Goal: Information Seeking & Learning: Compare options

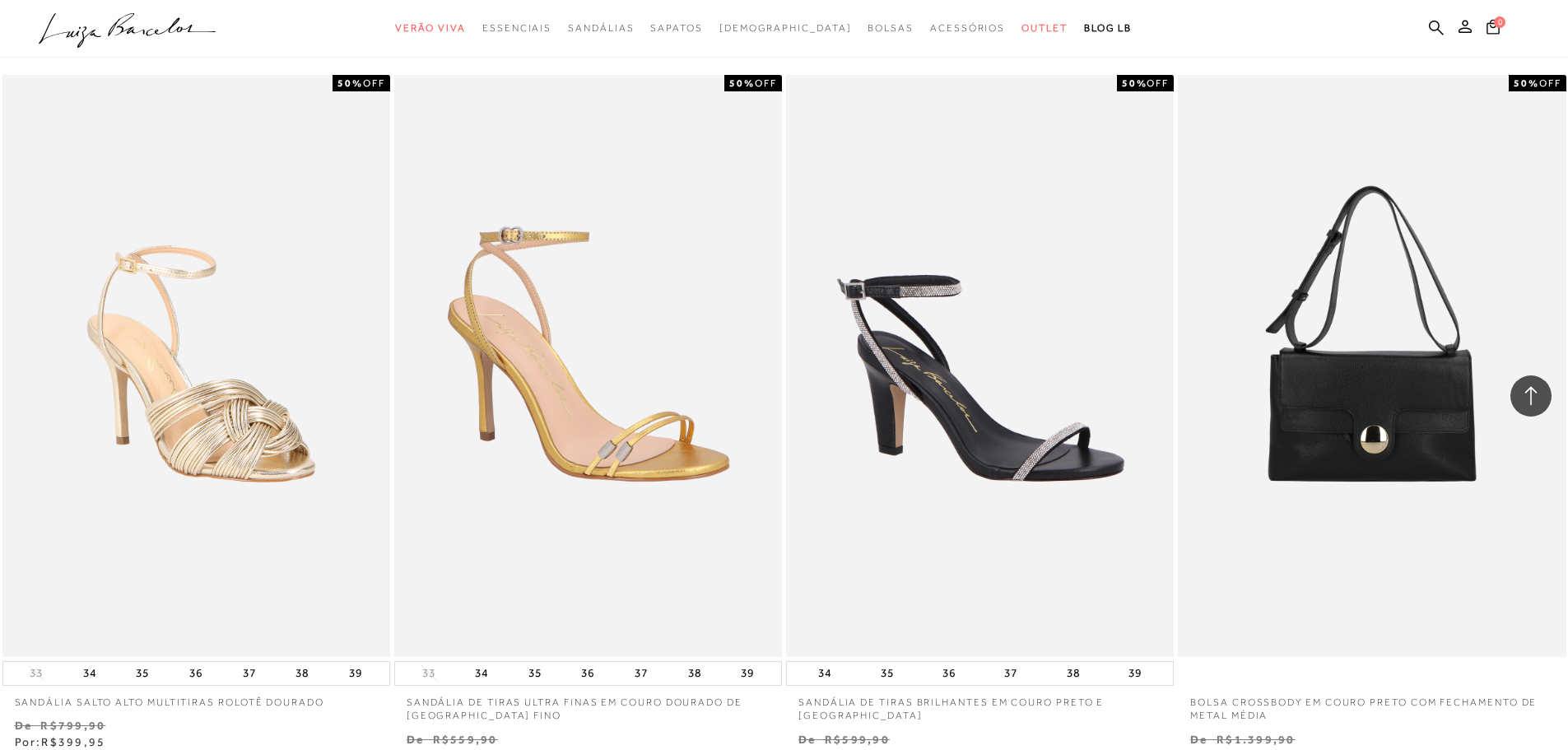
scroll to position [329, 0]
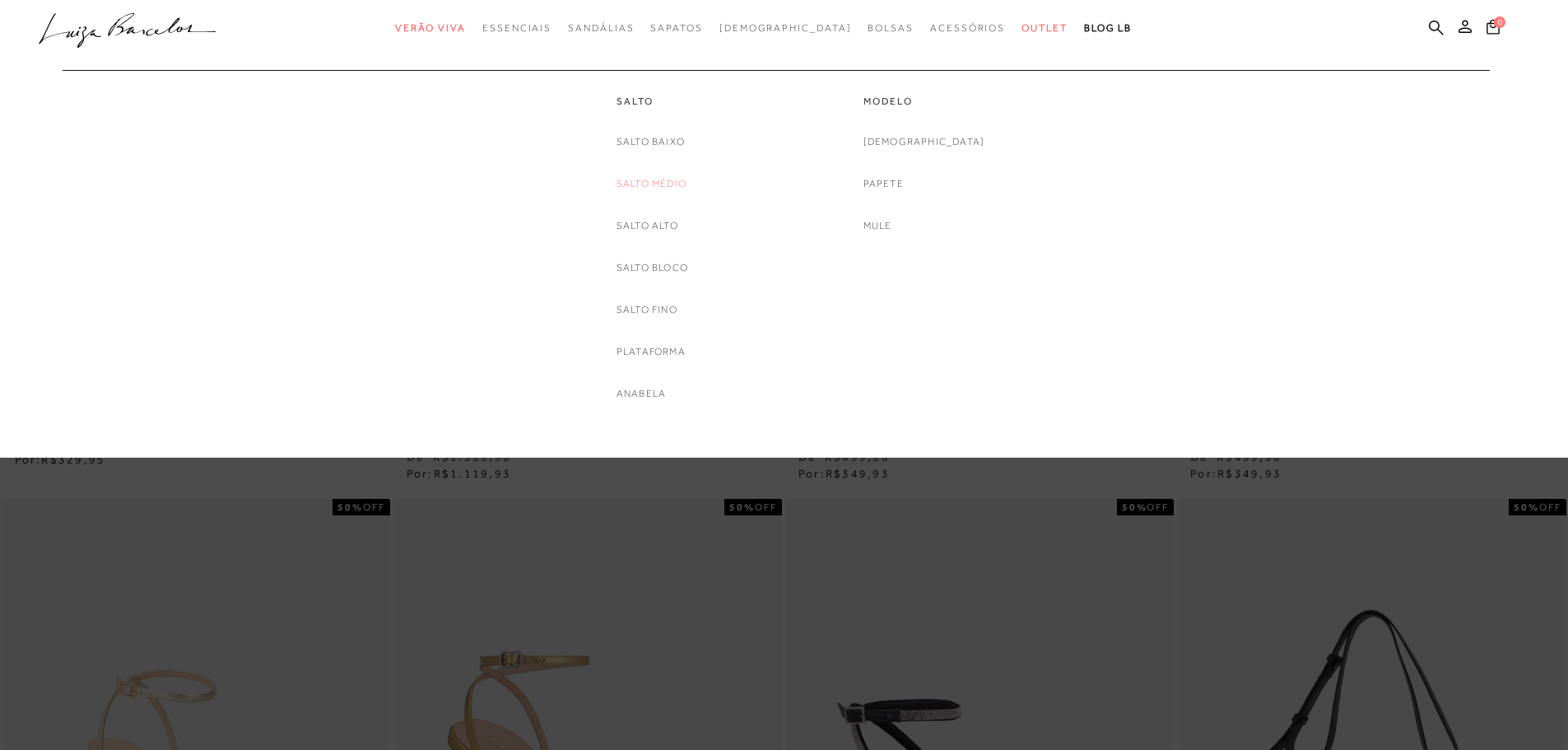
click at [661, 183] on link "Salto Médio" at bounding box center [651, 183] width 70 height 17
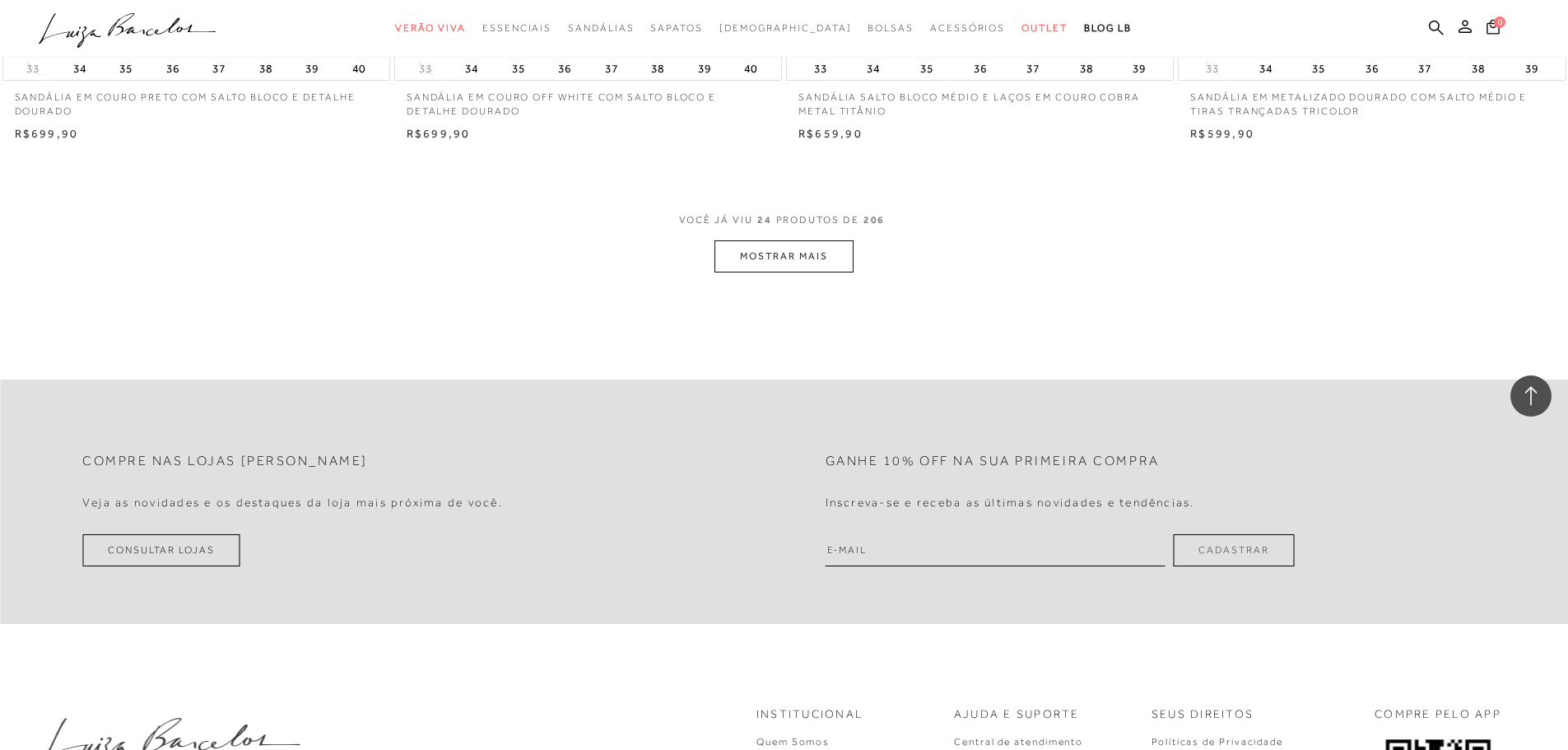
scroll to position [4114, 0]
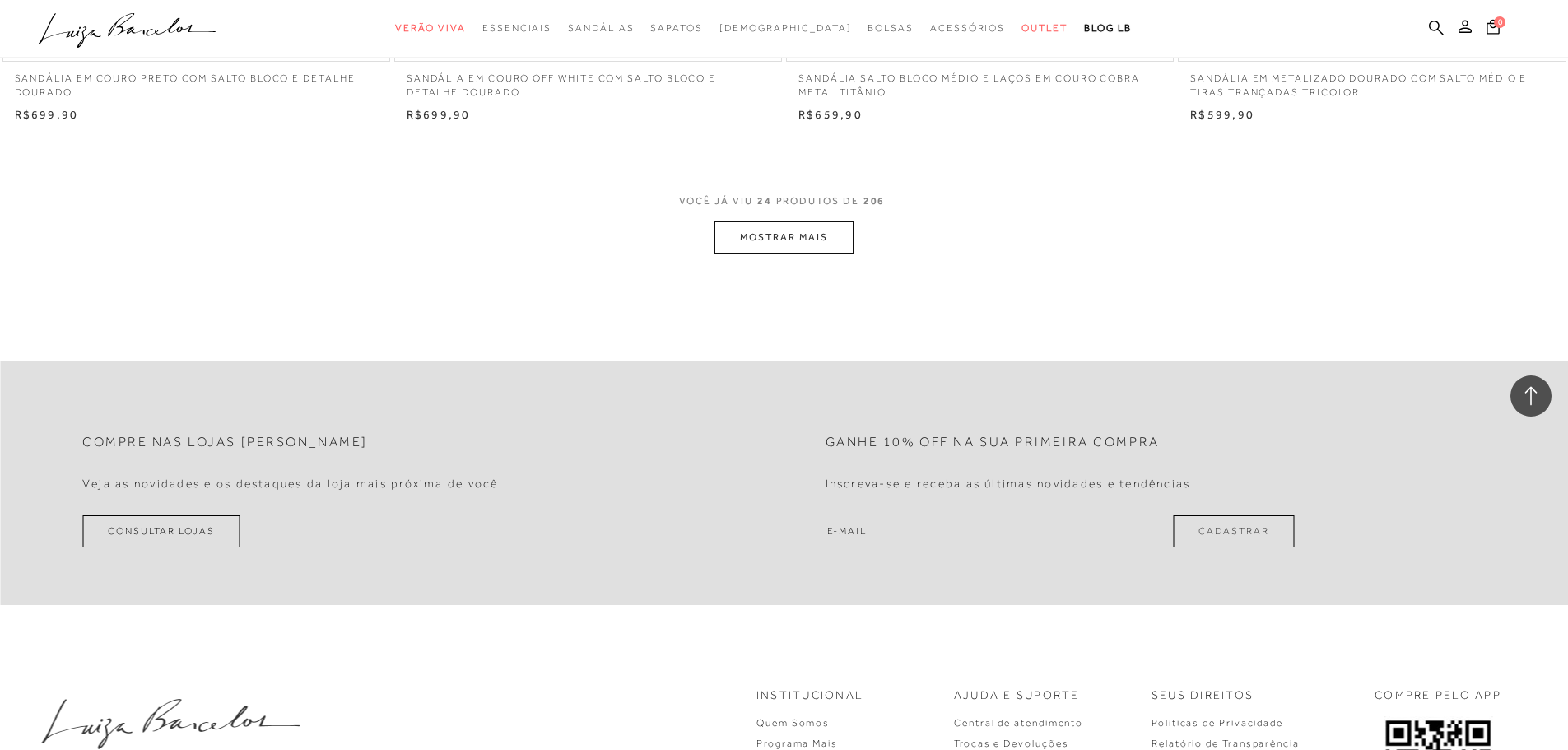
click at [814, 243] on button "MOSTRAR MAIS" at bounding box center [784, 238] width 139 height 32
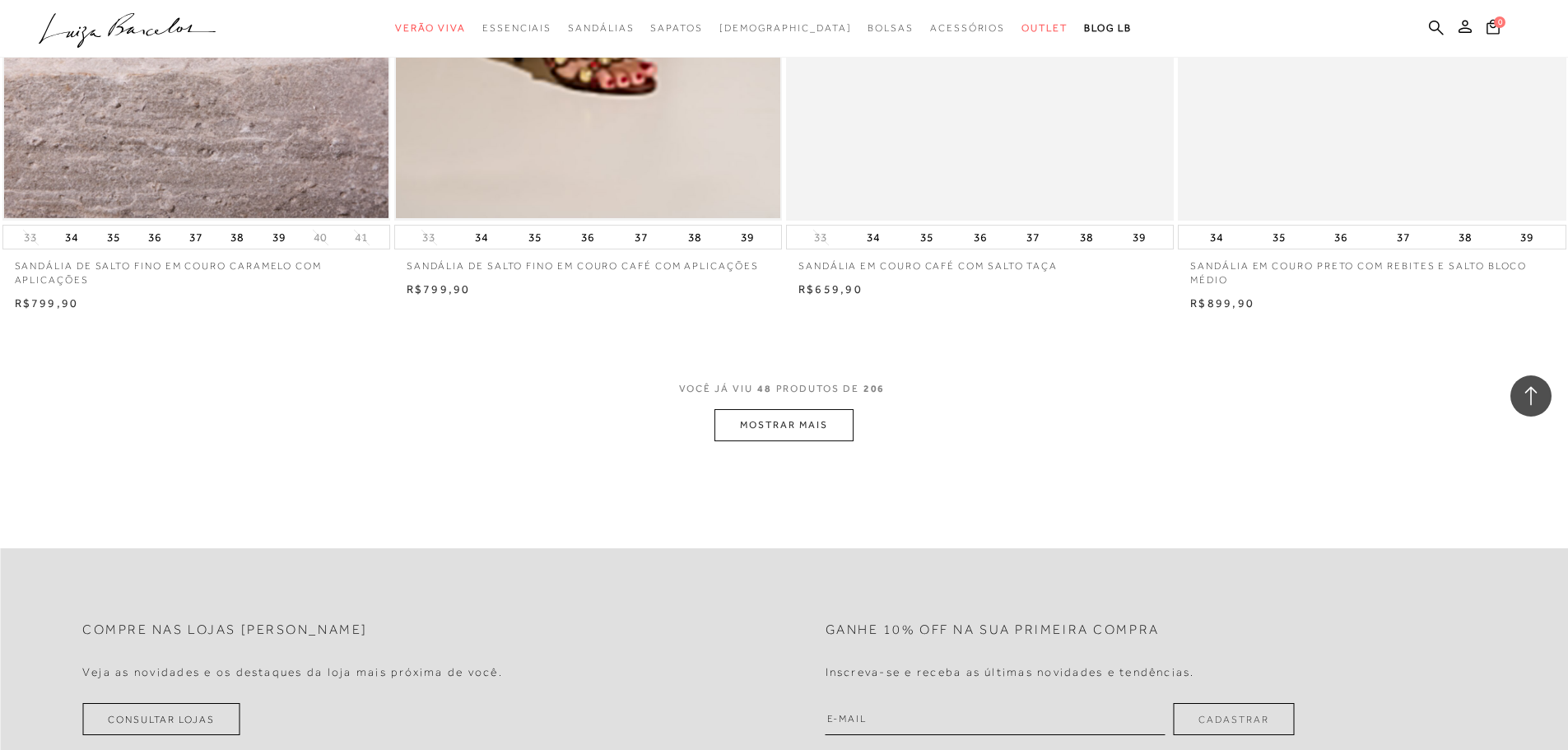
scroll to position [8147, 0]
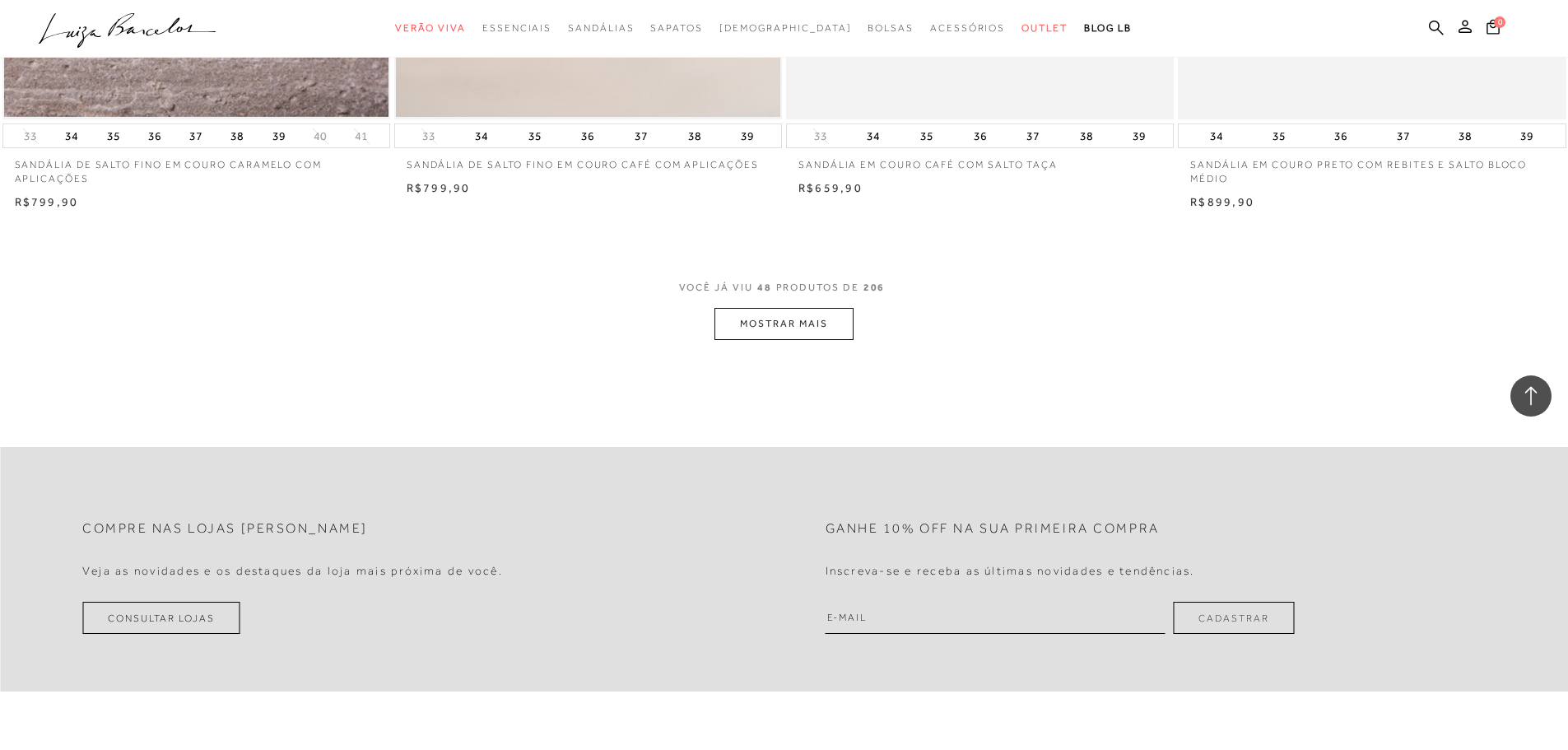
click at [829, 327] on button "MOSTRAR MAIS" at bounding box center [784, 324] width 139 height 32
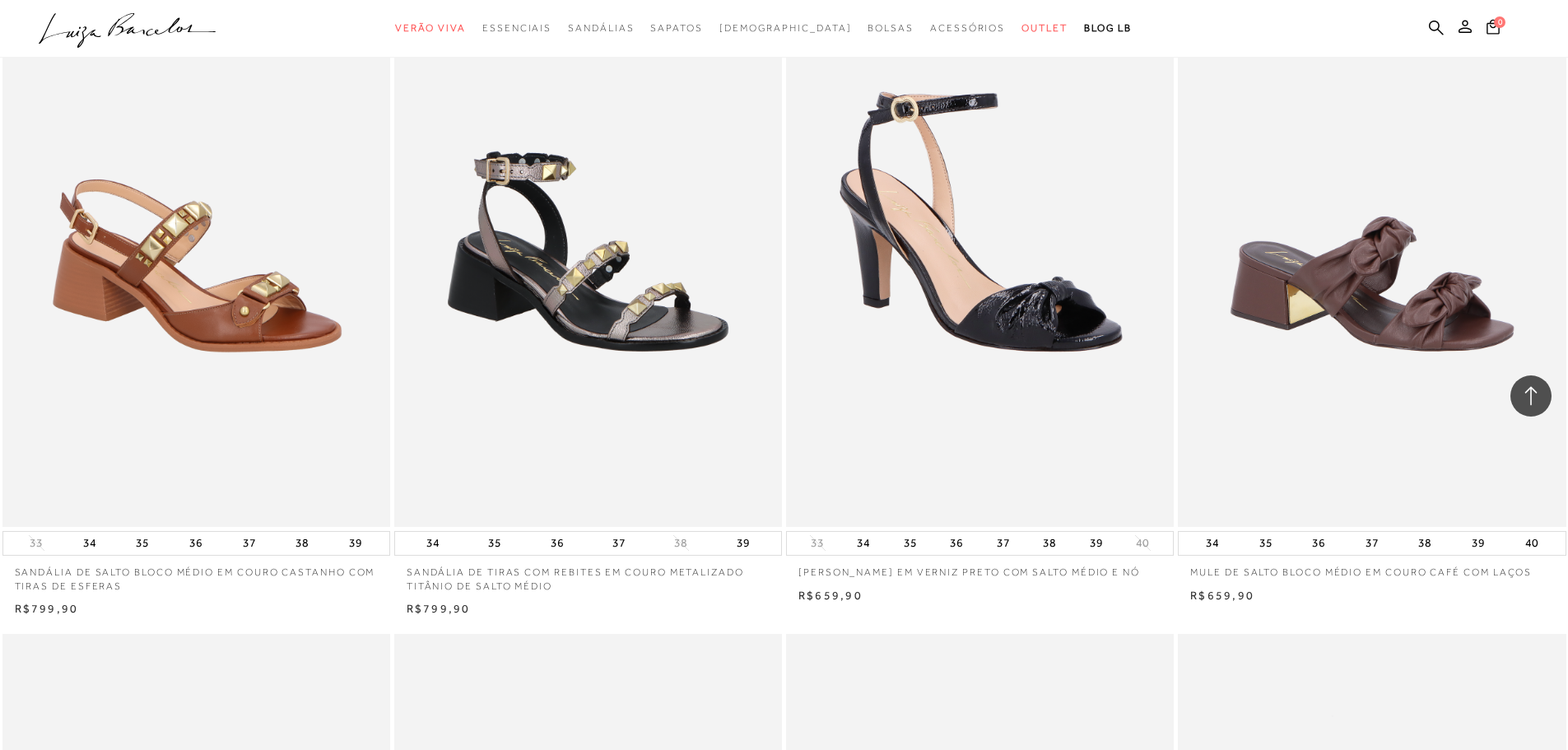
scroll to position [11192, 0]
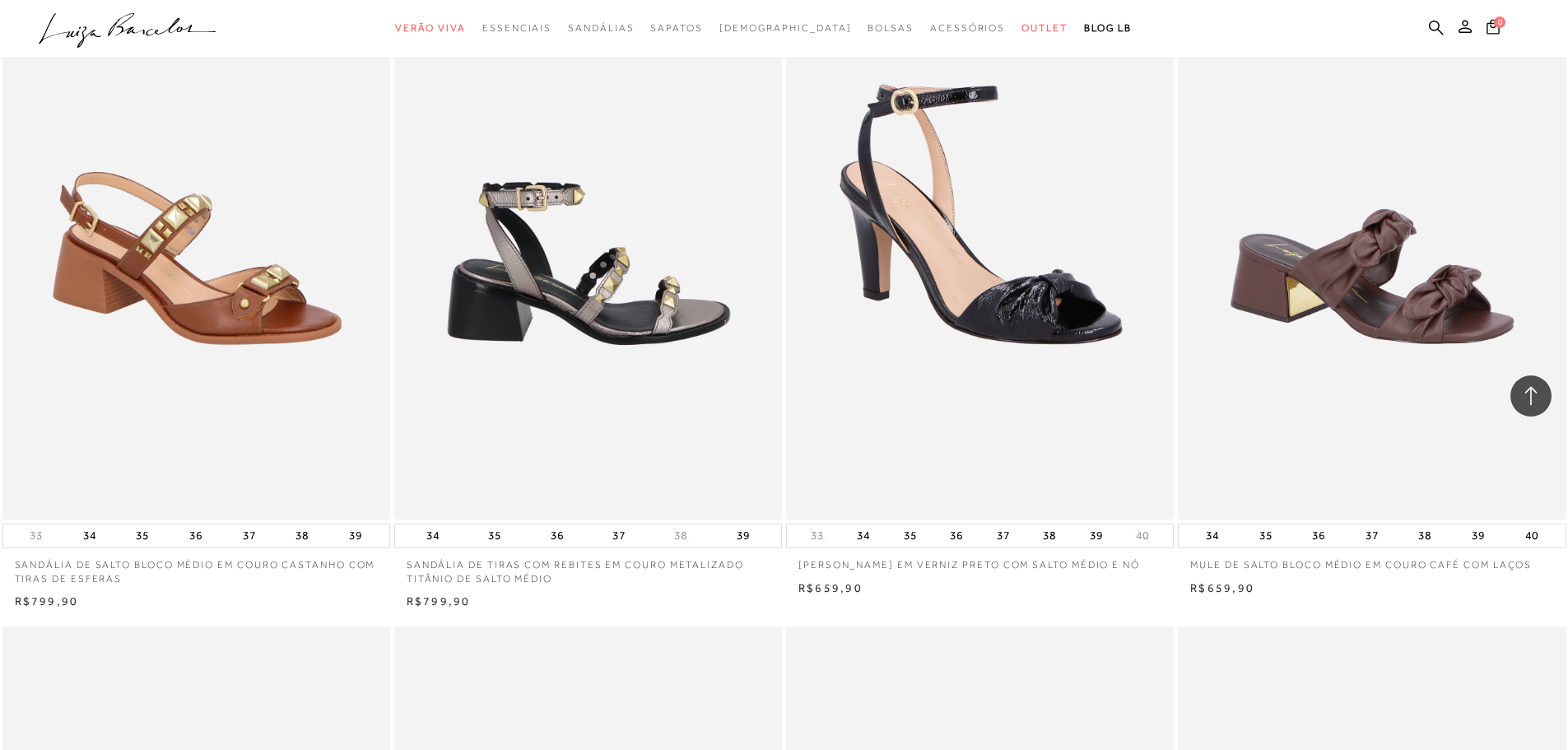
click at [628, 328] on img at bounding box center [589, 228] width 386 height 582
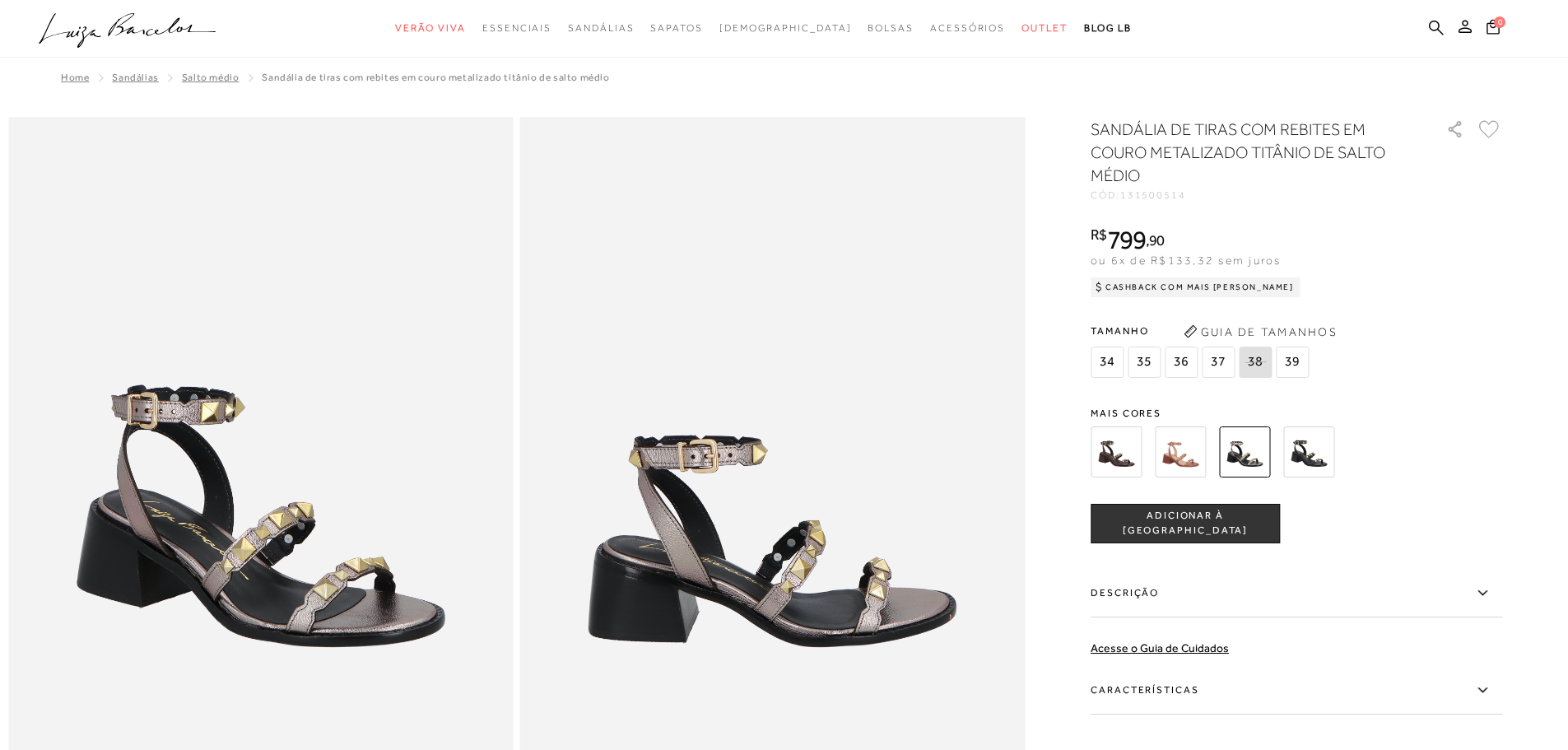
click at [1184, 405] on div "SANDÁLIA DE TIRAS COM REBITES EM COURO METALIZADO TITÂNIO DE SALTO MÉDIO CÓD: 1…" at bounding box center [1297, 495] width 412 height 755
click at [1191, 464] on img at bounding box center [1180, 452] width 51 height 51
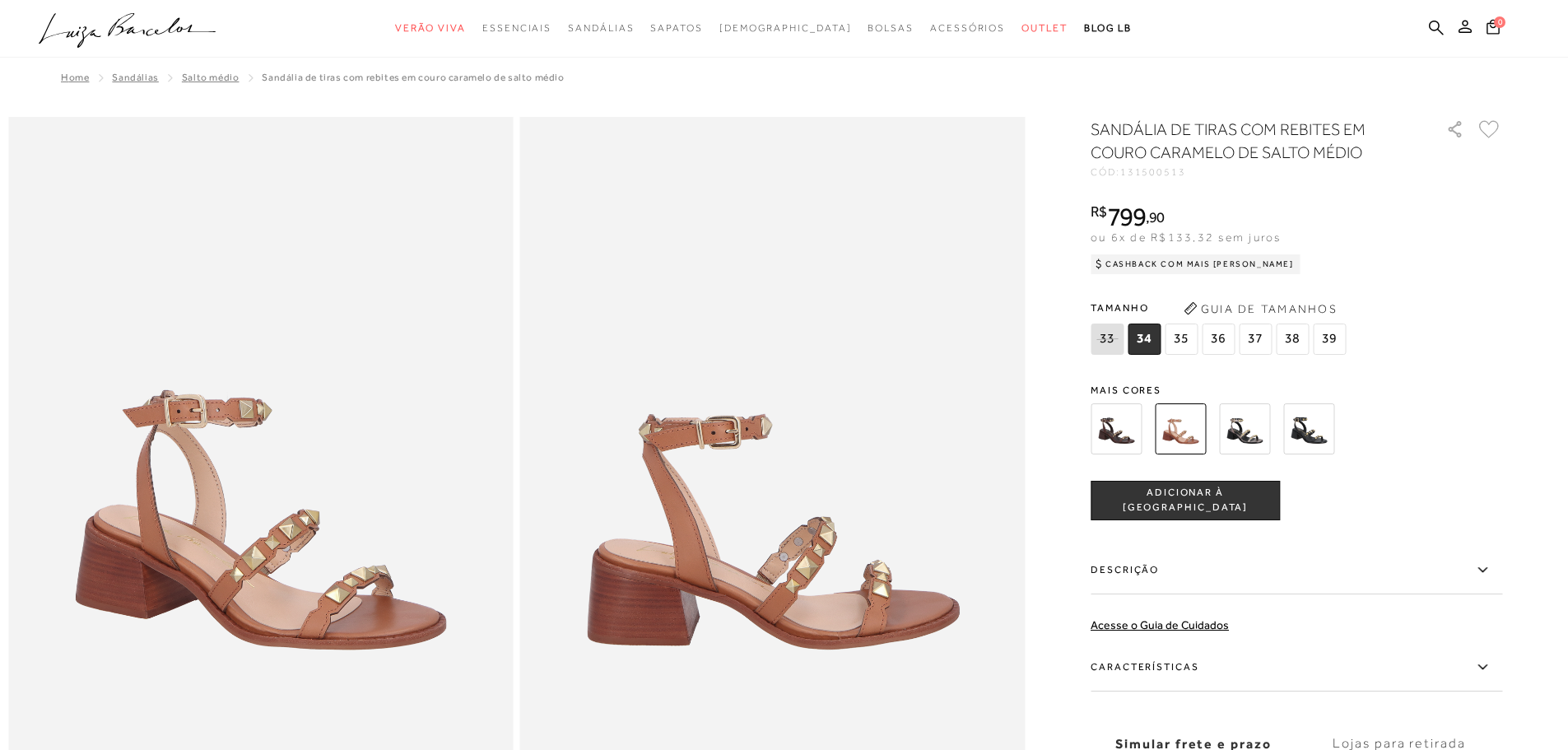
click at [1121, 436] on img at bounding box center [1116, 429] width 51 height 51
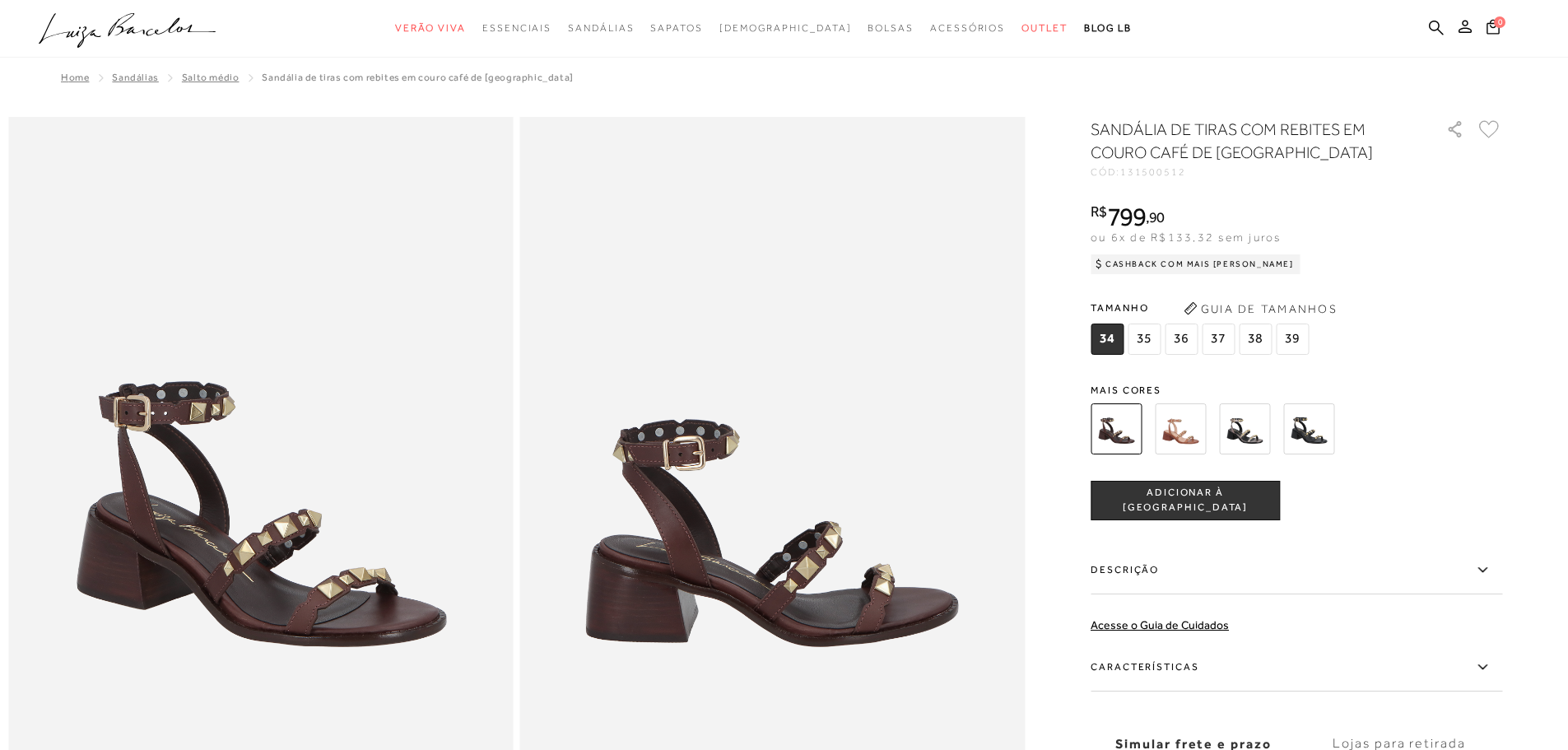
click at [1190, 430] on img at bounding box center [1180, 429] width 51 height 51
click at [1247, 439] on img at bounding box center [1244, 429] width 51 height 51
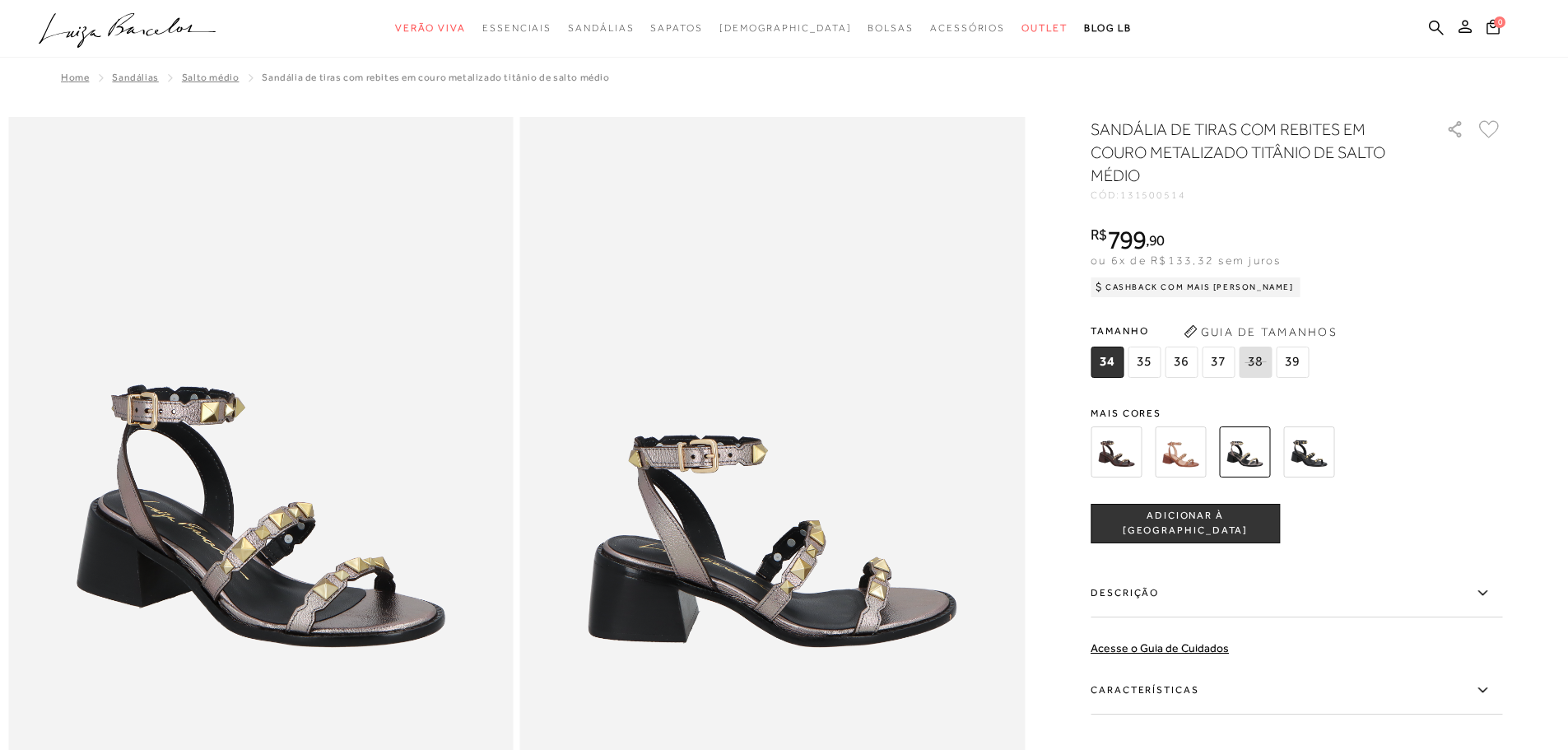
click at [1327, 448] on img at bounding box center [1308, 452] width 51 height 51
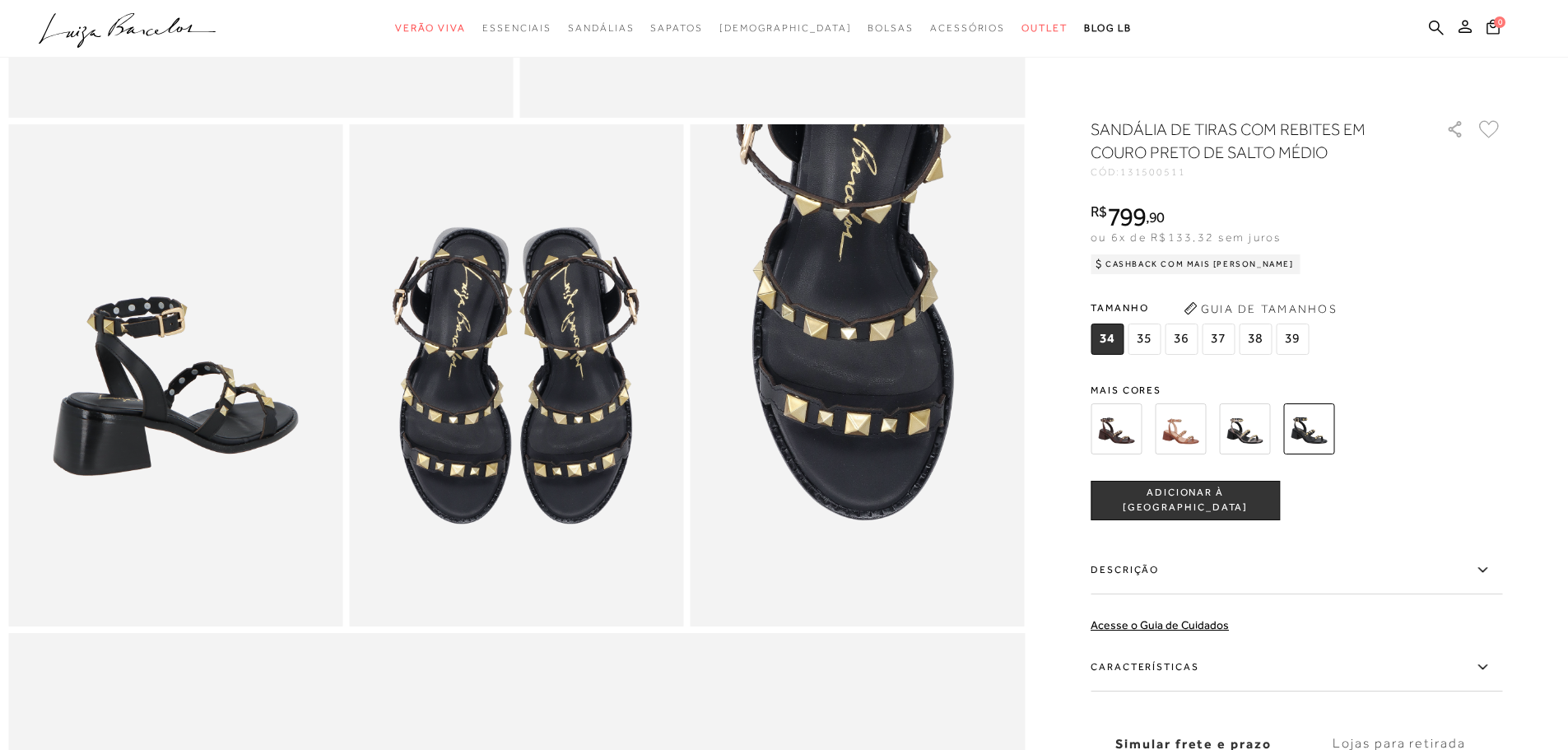
scroll to position [823, 0]
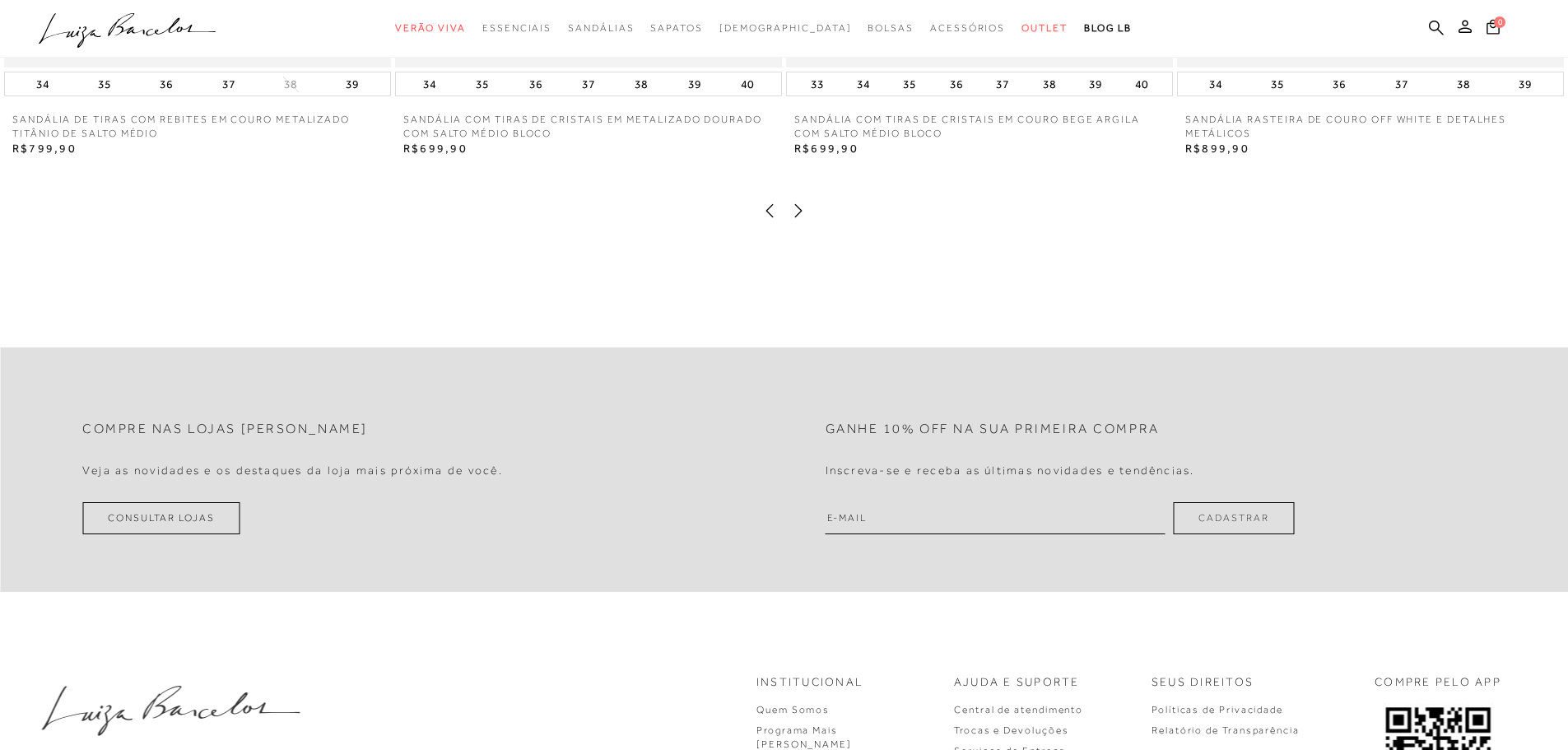
scroll to position [3947, 0]
